Goal: Information Seeking & Learning: Learn about a topic

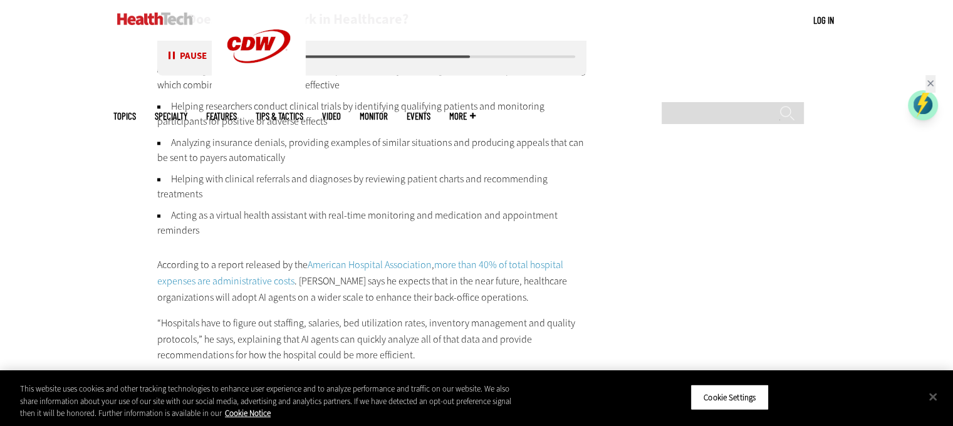
scroll to position [1932, 0]
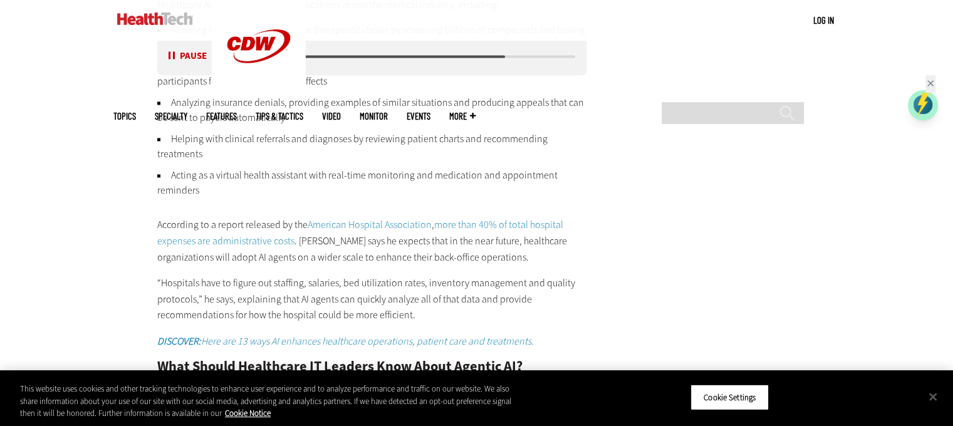
click at [170, 55] on button "Pause" at bounding box center [188, 56] width 39 height 9
click at [173, 59] on button "Listen" at bounding box center [189, 56] width 41 height 9
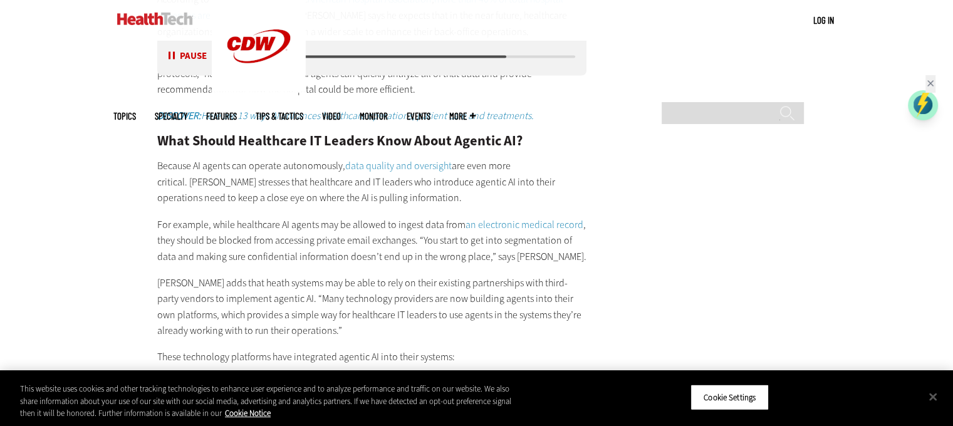
scroll to position [2183, 0]
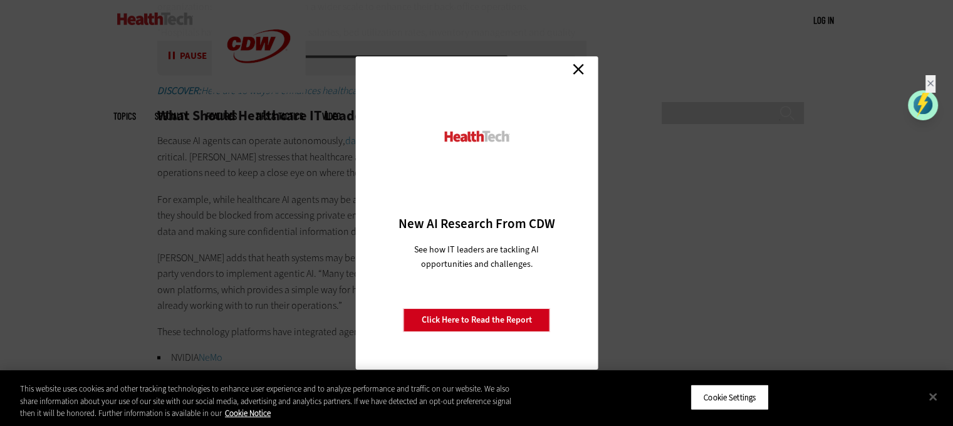
click at [574, 65] on link "Close" at bounding box center [578, 69] width 19 height 19
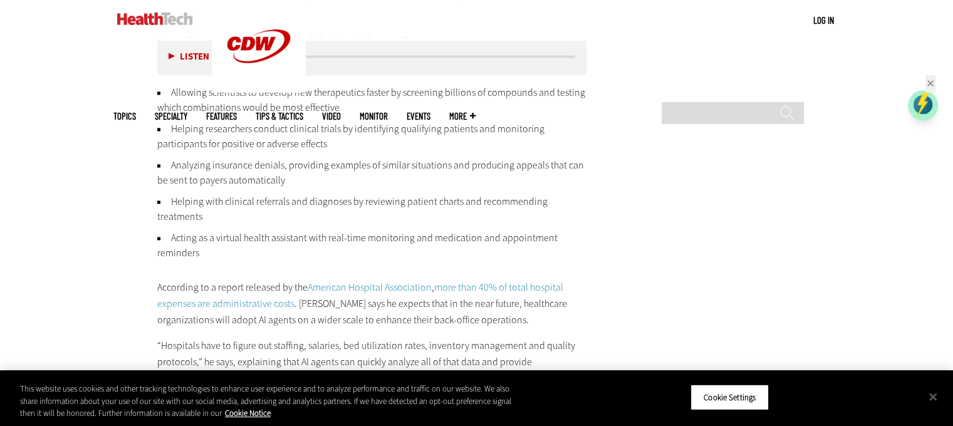
scroll to position [1807, 0]
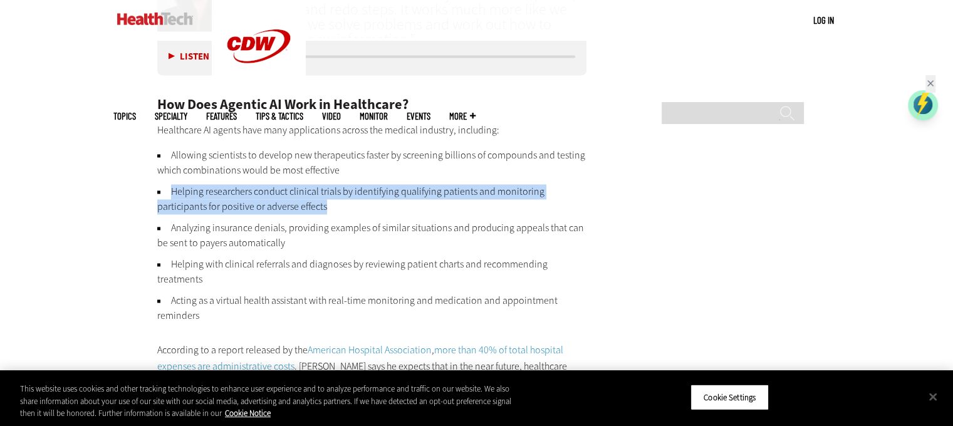
drag, startPoint x: 351, startPoint y: 204, endPoint x: 171, endPoint y: 196, distance: 179.9
click at [171, 196] on li "Helping researchers conduct clinical trials by identifying qualifying patients …" at bounding box center [372, 199] width 430 height 30
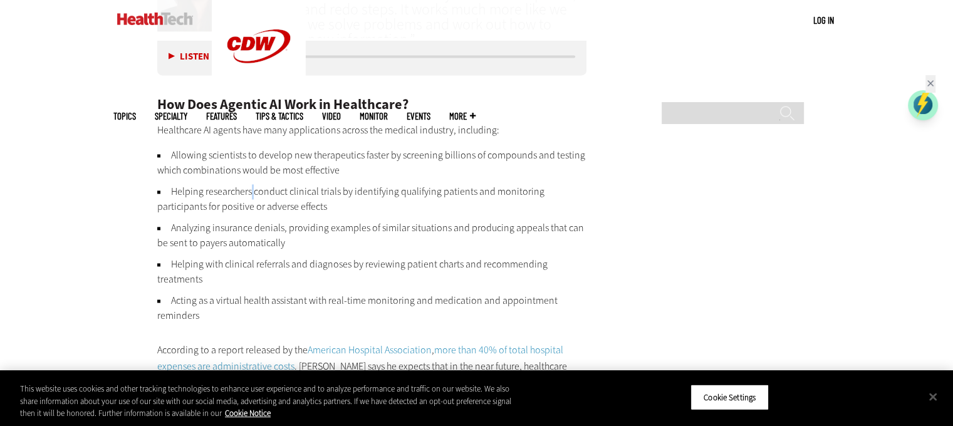
drag, startPoint x: 276, startPoint y: 214, endPoint x: 251, endPoint y: 190, distance: 35.0
click at [252, 190] on li "Helping researchers conduct clinical trials by identifying qualifying patients …" at bounding box center [372, 199] width 430 height 30
click at [168, 189] on li "Helping researchers conduct clinical trials by identifying qualifying patients …" at bounding box center [372, 199] width 430 height 30
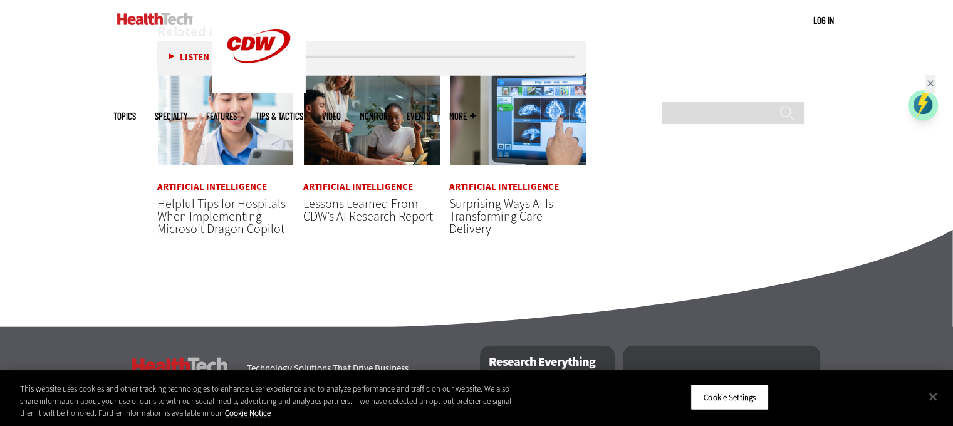
scroll to position [2934, 0]
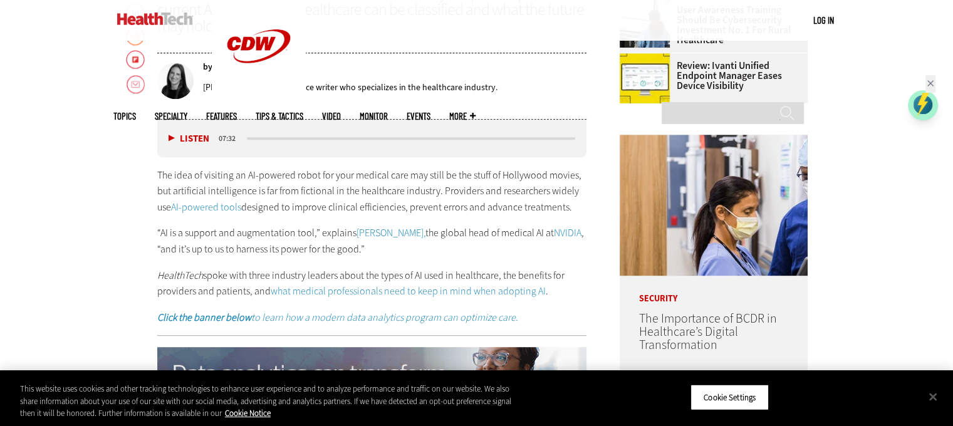
scroll to position [623, 0]
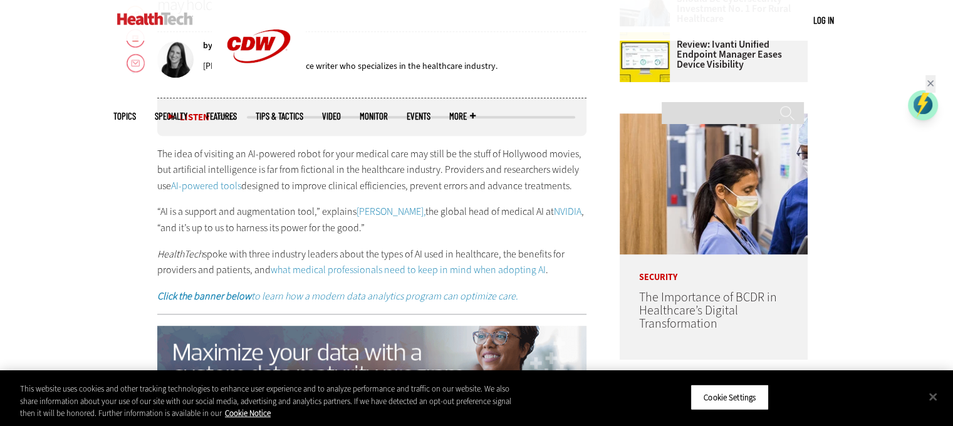
click at [170, 119] on button "Listen" at bounding box center [189, 117] width 41 height 9
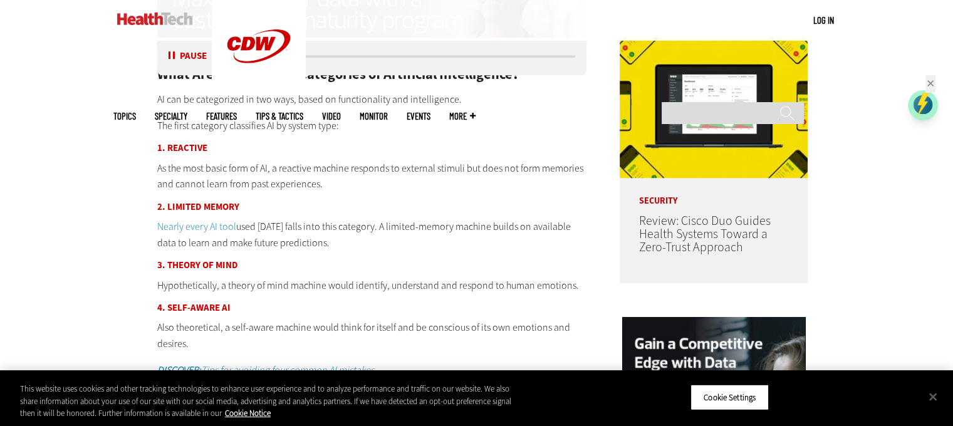
scroll to position [999, 0]
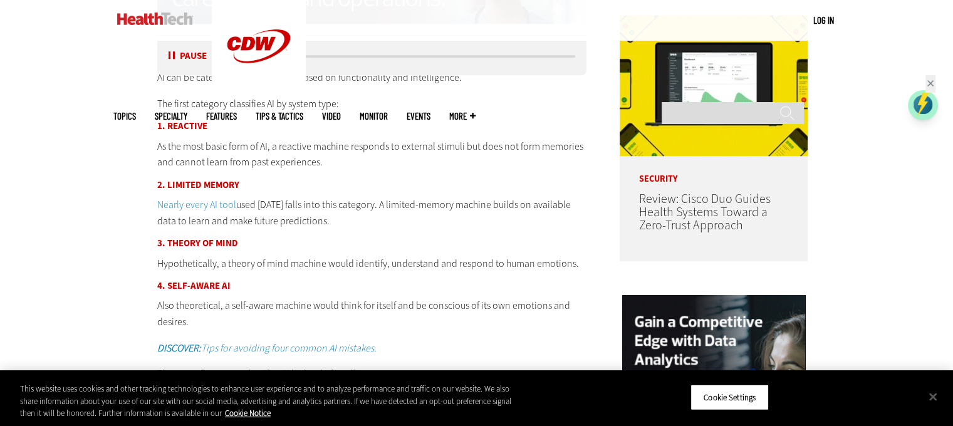
click at [169, 60] on button "Pause" at bounding box center [188, 56] width 39 height 9
click at [169, 53] on button "Listen" at bounding box center [189, 56] width 41 height 9
click at [169, 53] on button "Pause" at bounding box center [188, 56] width 39 height 9
click at [172, 57] on button "Listen" at bounding box center [189, 56] width 41 height 9
click at [167, 56] on div "Listen Pause" at bounding box center [192, 56] width 50 height 13
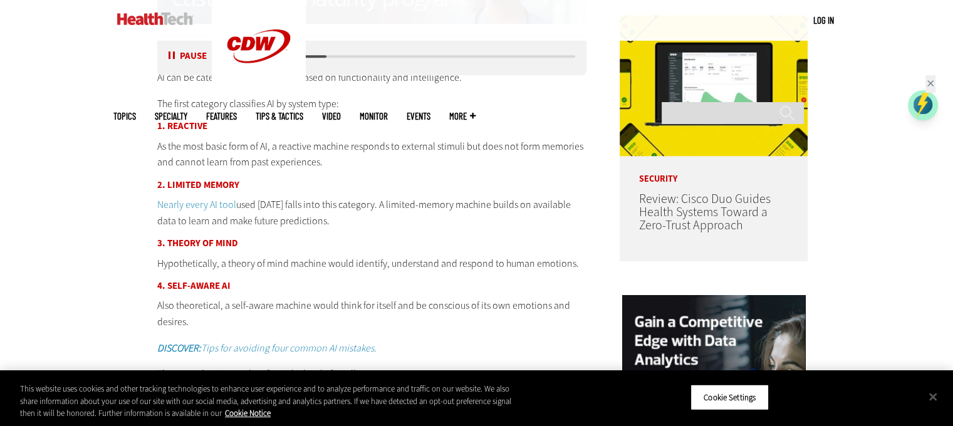
click at [169, 55] on button "Pause" at bounding box center [188, 56] width 39 height 9
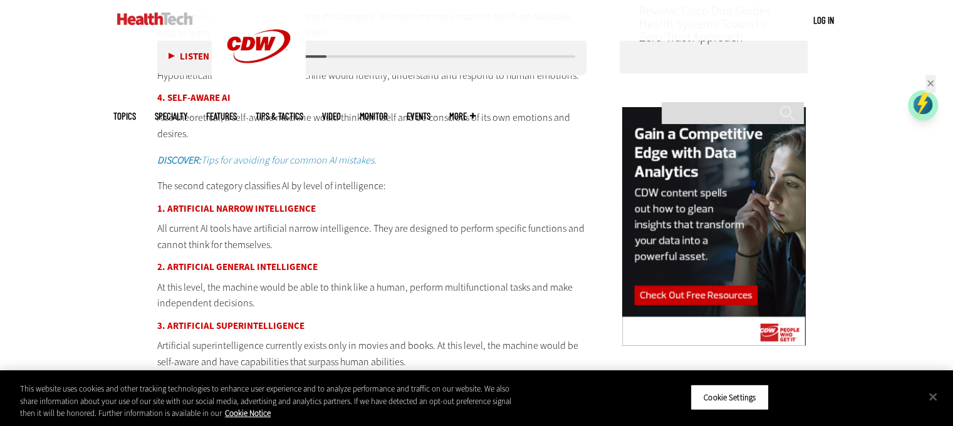
scroll to position [873, 0]
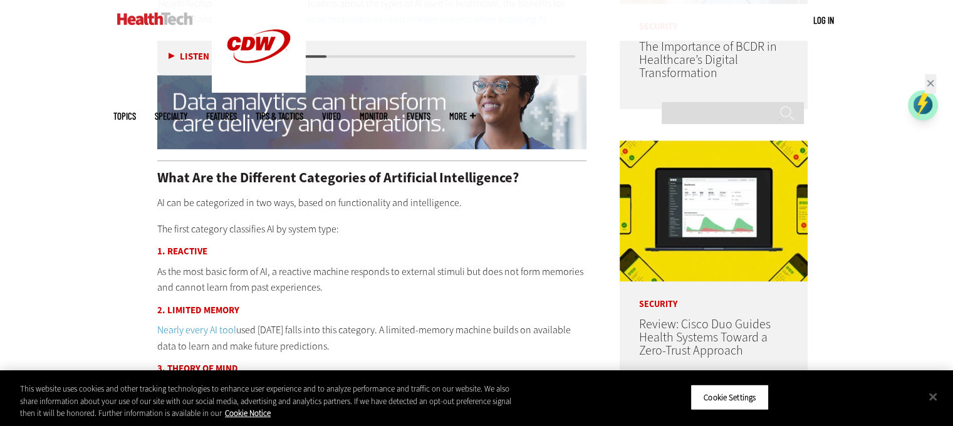
click at [935, 81] on icon at bounding box center [930, 83] width 11 height 11
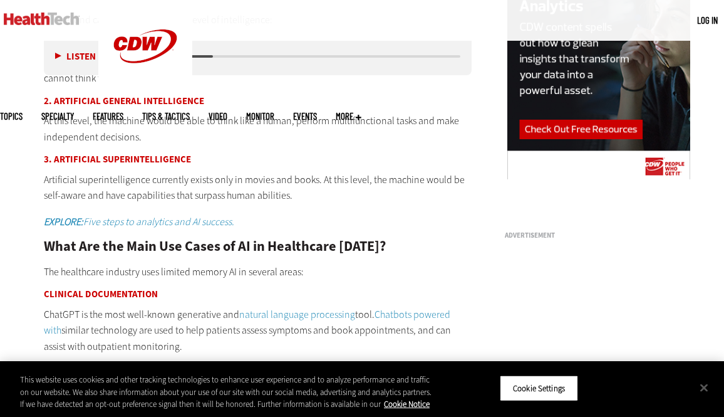
scroll to position [1295, 0]
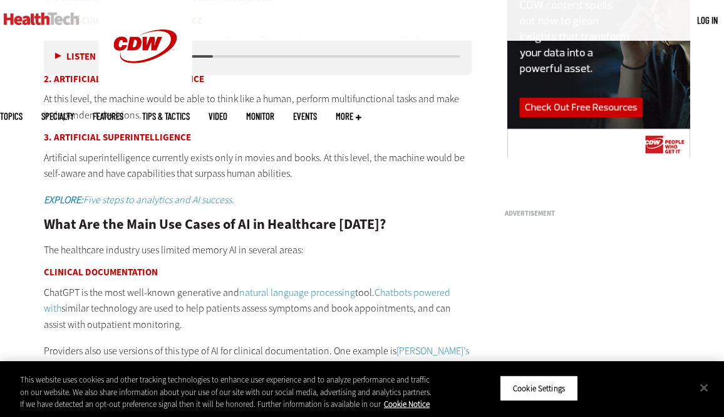
click at [421, 207] on div "What Are the Different Categories of Artificial Intelligence? AI can be categor…" at bounding box center [258, 292] width 428 height 1245
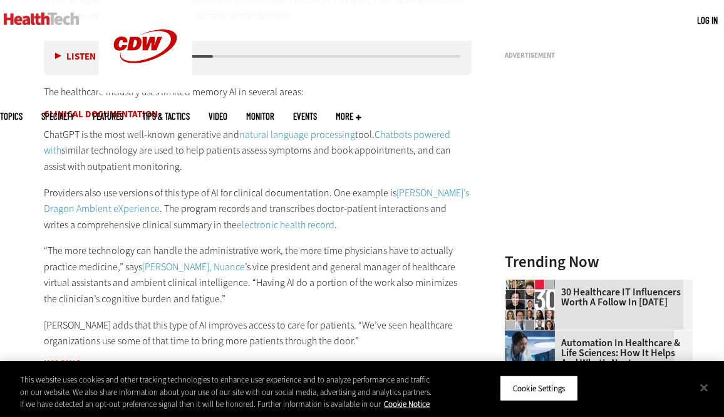
scroll to position [1483, 0]
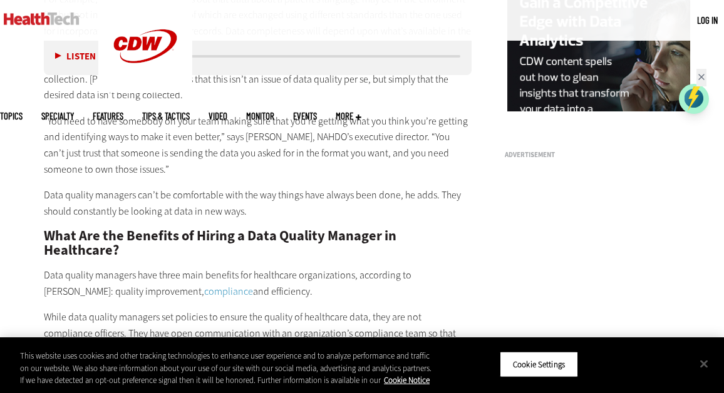
scroll to position [1441, 0]
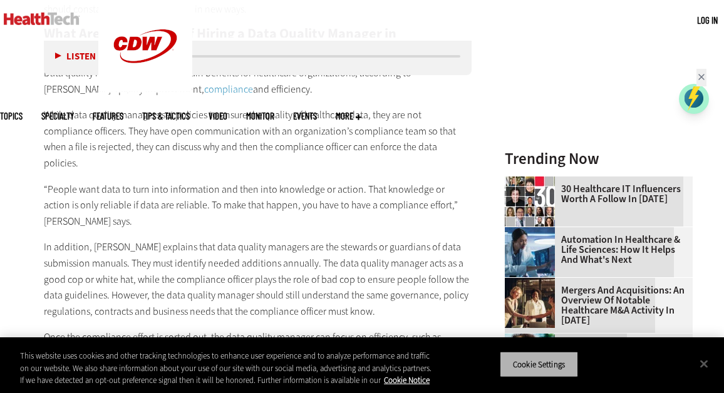
click at [568, 364] on button "Cookie Settings" at bounding box center [539, 364] width 78 height 26
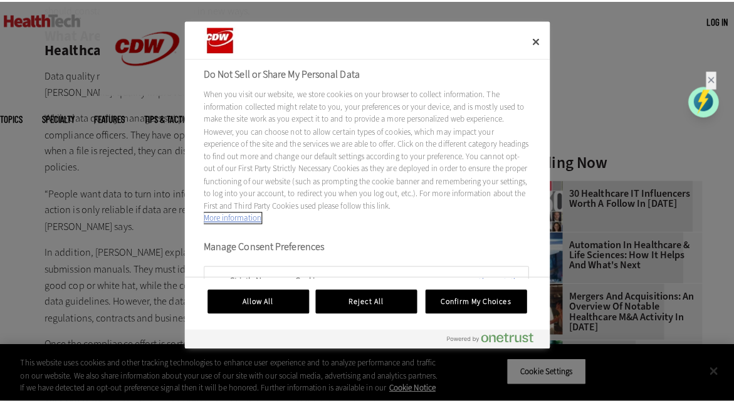
scroll to position [1445, 0]
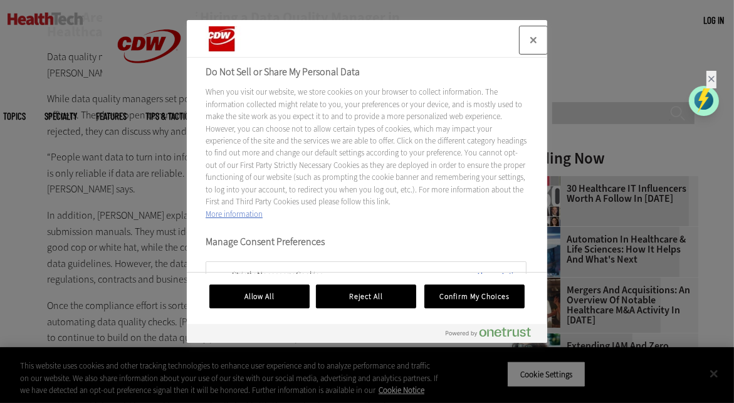
click at [534, 42] on button "Close" at bounding box center [533, 40] width 28 height 28
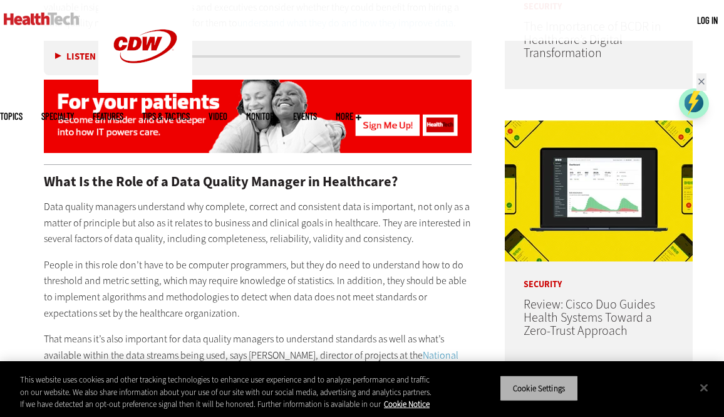
scroll to position [0, 0]
click at [18, 39] on div "MENU Log in Mobile menu Topics Artificial Intelligence Cloud Data Analytics Dat…" at bounding box center [362, 20] width 724 height 41
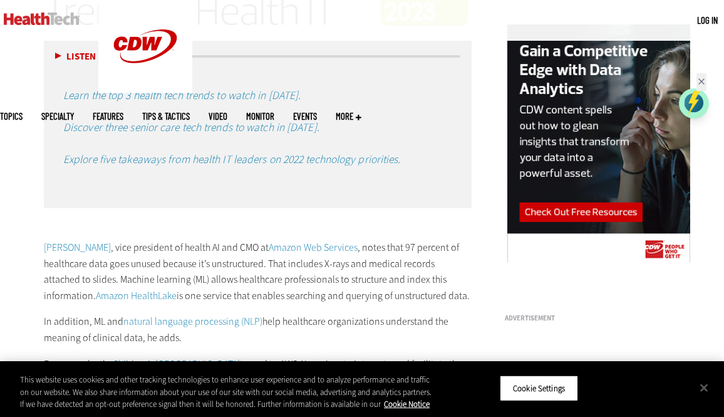
scroll to position [1566, 0]
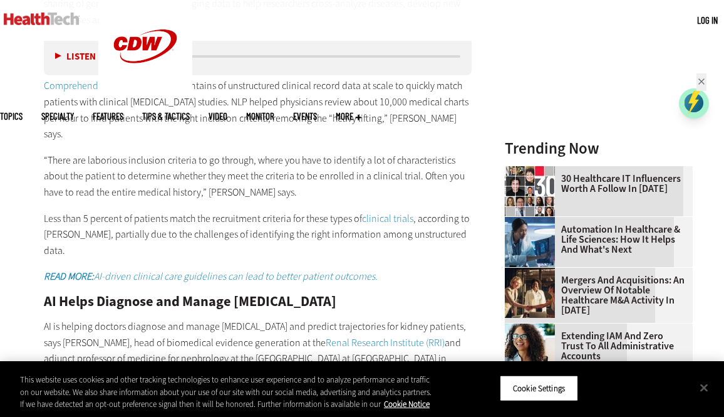
click at [314, 210] on p "Less than 5 percent of patients match the recruitment criteria for these types …" at bounding box center [258, 234] width 428 height 48
click at [704, 390] on button "Close" at bounding box center [704, 387] width 28 height 28
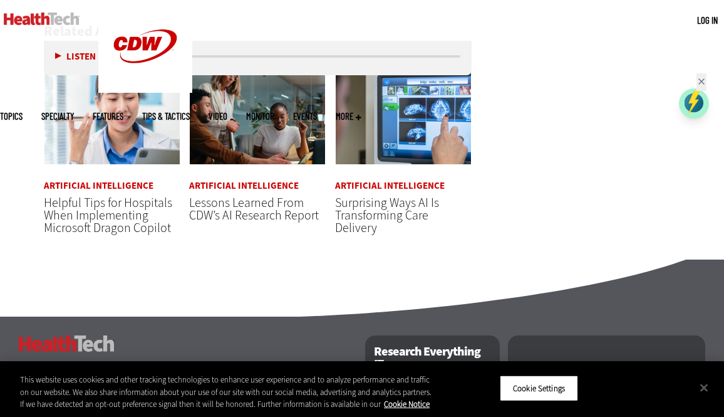
click at [251, 190] on link "Artificial Intelligence" at bounding box center [244, 185] width 110 height 9
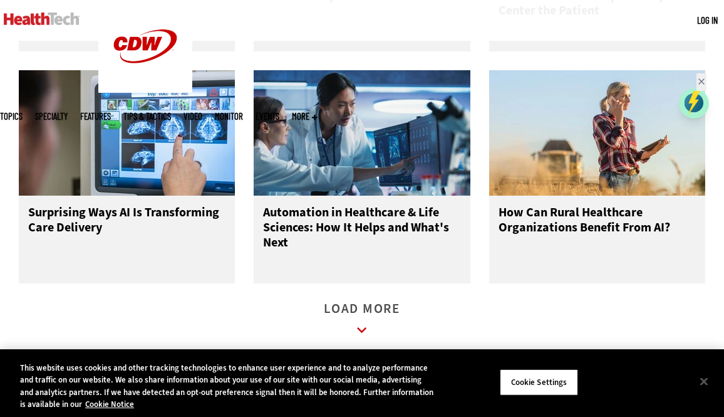
scroll to position [1754, 0]
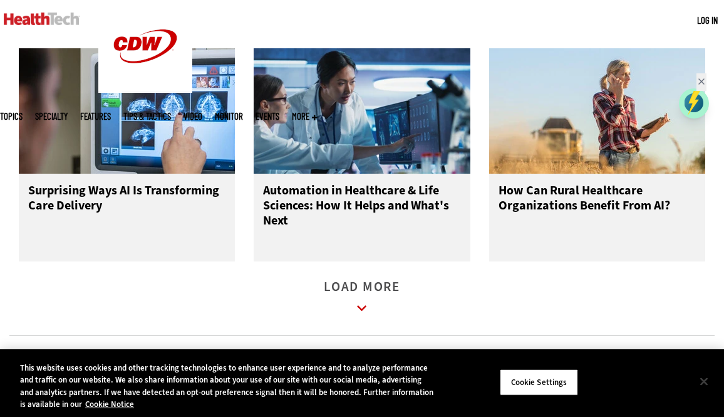
click at [702, 378] on button "Close" at bounding box center [704, 381] width 28 height 28
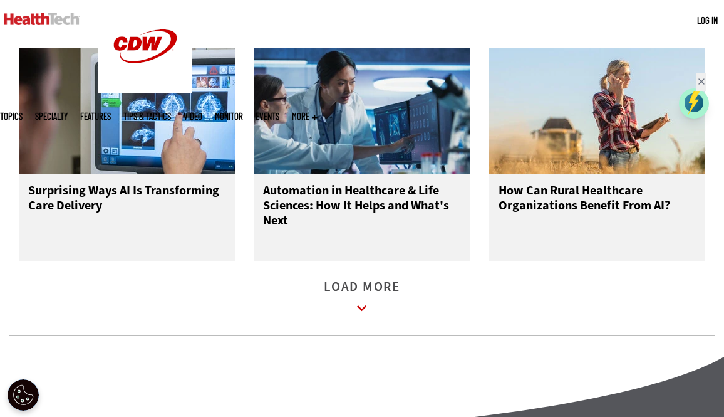
click at [375, 323] on icon at bounding box center [362, 308] width 29 height 29
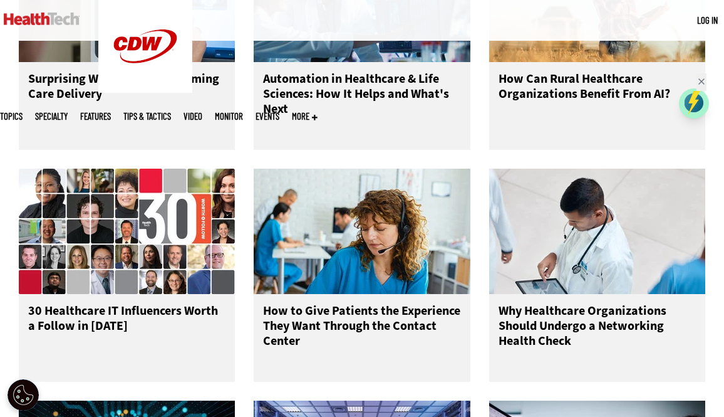
scroll to position [1879, 0]
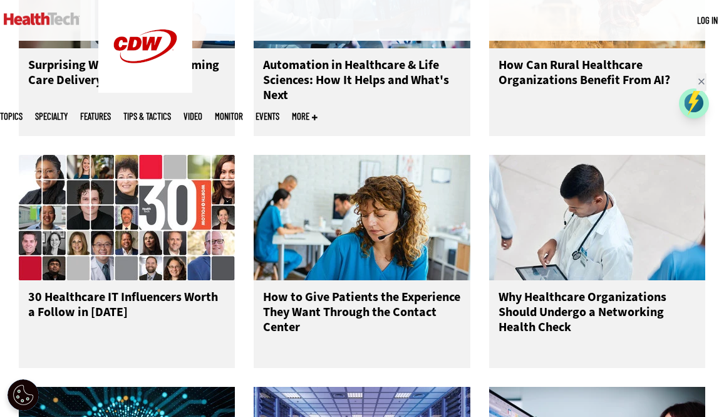
click at [95, 86] on h3 "Surprising Ways AI Is Transforming Care Delivery" at bounding box center [126, 83] width 197 height 50
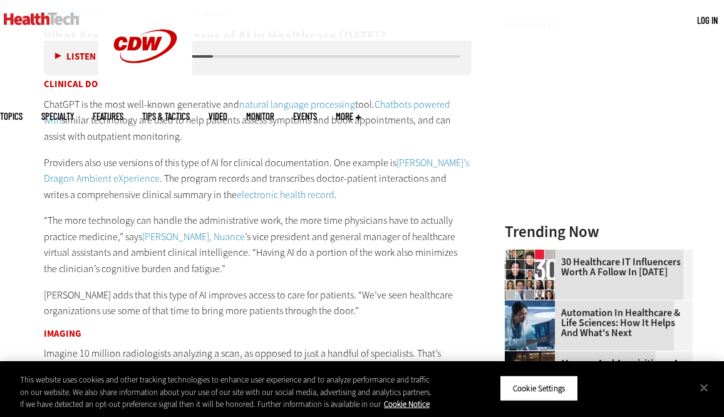
click at [58, 53] on button "Listen" at bounding box center [75, 56] width 41 height 9
click at [58, 53] on button "Pause" at bounding box center [74, 56] width 39 height 9
